Goal: Use online tool/utility: Utilize a website feature to perform a specific function

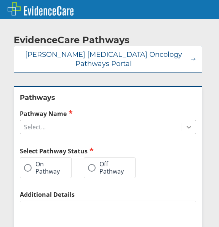
click at [185, 128] on icon at bounding box center [189, 127] width 8 height 8
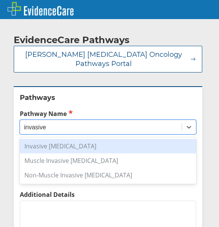
click at [67, 148] on div "Invasive [MEDICAL_DATA]" at bounding box center [108, 146] width 177 height 14
type input "invasive"
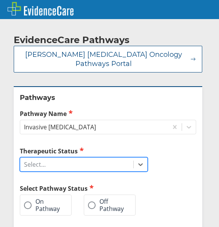
click at [61, 163] on div "Select..." at bounding box center [76, 164] width 113 height 13
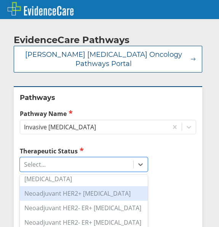
scroll to position [427, 0]
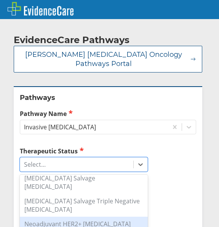
click at [99, 217] on div "Neoadjuvant HER2+ [MEDICAL_DATA]" at bounding box center [84, 224] width 128 height 14
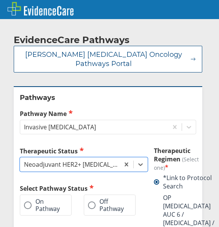
scroll to position [31, 0]
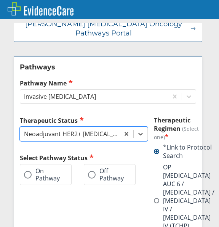
click at [155, 198] on span at bounding box center [156, 200] width 5 height 5
click at [0, 0] on input "OP [MEDICAL_DATA] AUC 6 / [MEDICAL_DATA] / [MEDICAL_DATA] IV / [MEDICAL_DATA] I…" at bounding box center [0, 0] width 0 height 0
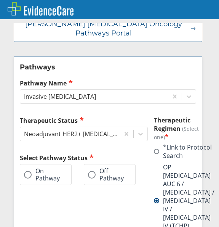
click at [155, 198] on span at bounding box center [156, 200] width 5 height 5
click at [0, 0] on input "OP [MEDICAL_DATA] AUC 6 / [MEDICAL_DATA] / [MEDICAL_DATA] IV / [MEDICAL_DATA] I…" at bounding box center [0, 0] width 0 height 0
click at [30, 175] on span at bounding box center [28, 175] width 8 height 8
click at [0, 0] on input "On Pathway" at bounding box center [0, 0] width 0 height 0
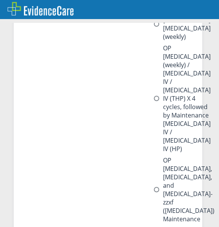
scroll to position [441, 0]
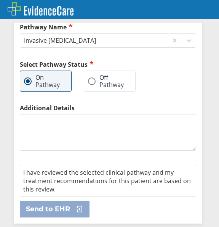
scroll to position [86, 0]
